Goal: Task Accomplishment & Management: Manage account settings

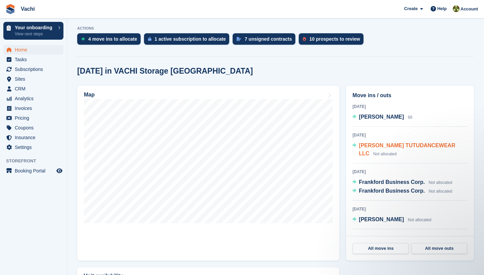
click at [393, 145] on span "[PERSON_NAME] TUTUDANCEWEAR LLC" at bounding box center [407, 149] width 96 height 14
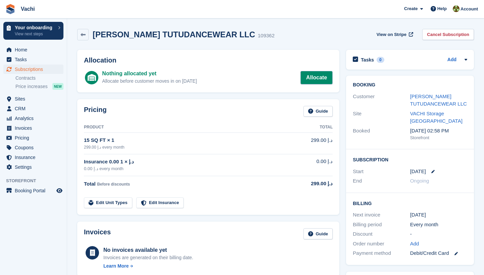
click at [314, 80] on link "Allocate" at bounding box center [317, 77] width 32 height 13
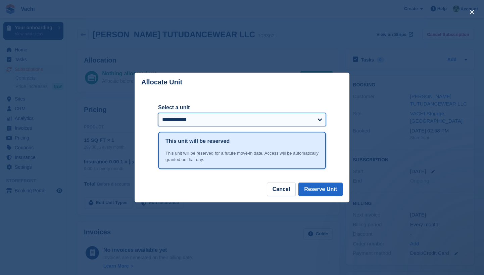
select select "******"
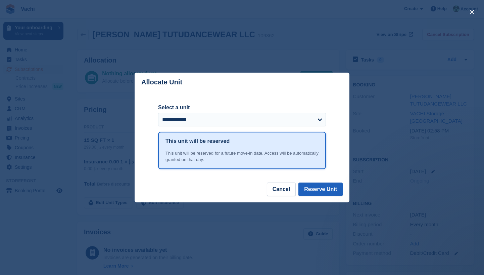
click at [333, 191] on button "Reserve Unit" at bounding box center [321, 188] width 44 height 13
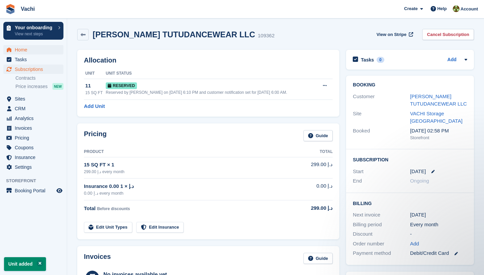
click at [29, 53] on span "Home" at bounding box center [35, 49] width 40 height 9
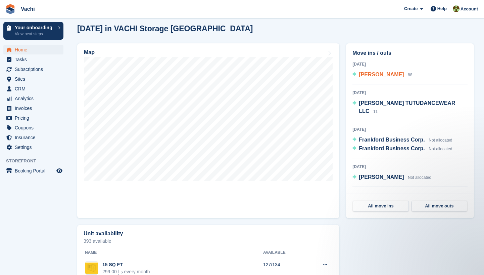
click at [385, 75] on span "[PERSON_NAME]" at bounding box center [381, 75] width 45 height 6
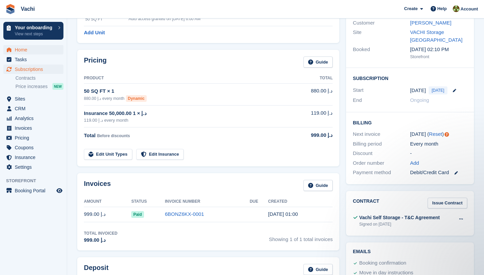
click at [25, 48] on span "Home" at bounding box center [35, 49] width 40 height 9
